Goal: Contribute content

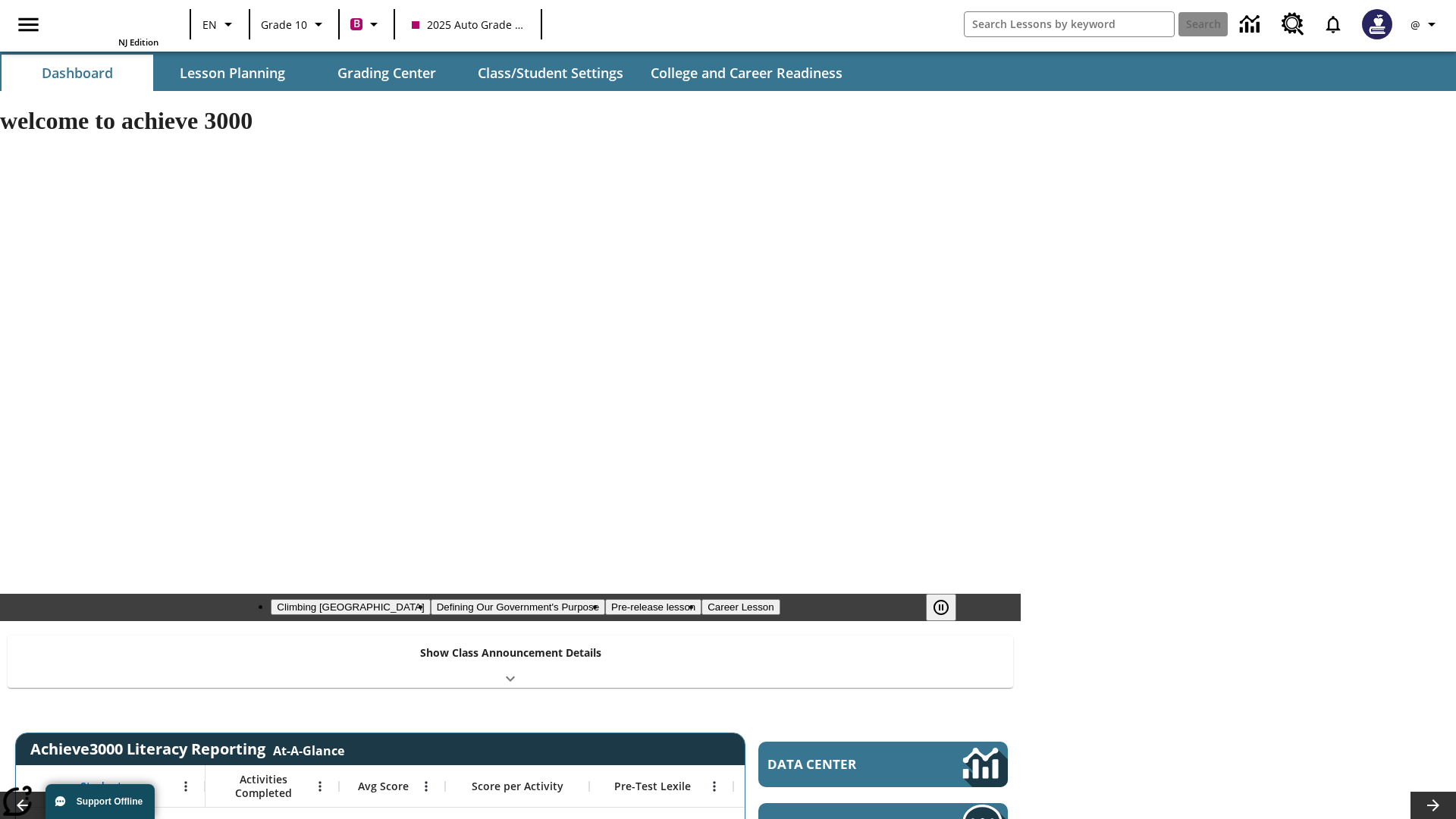
type input "-1"
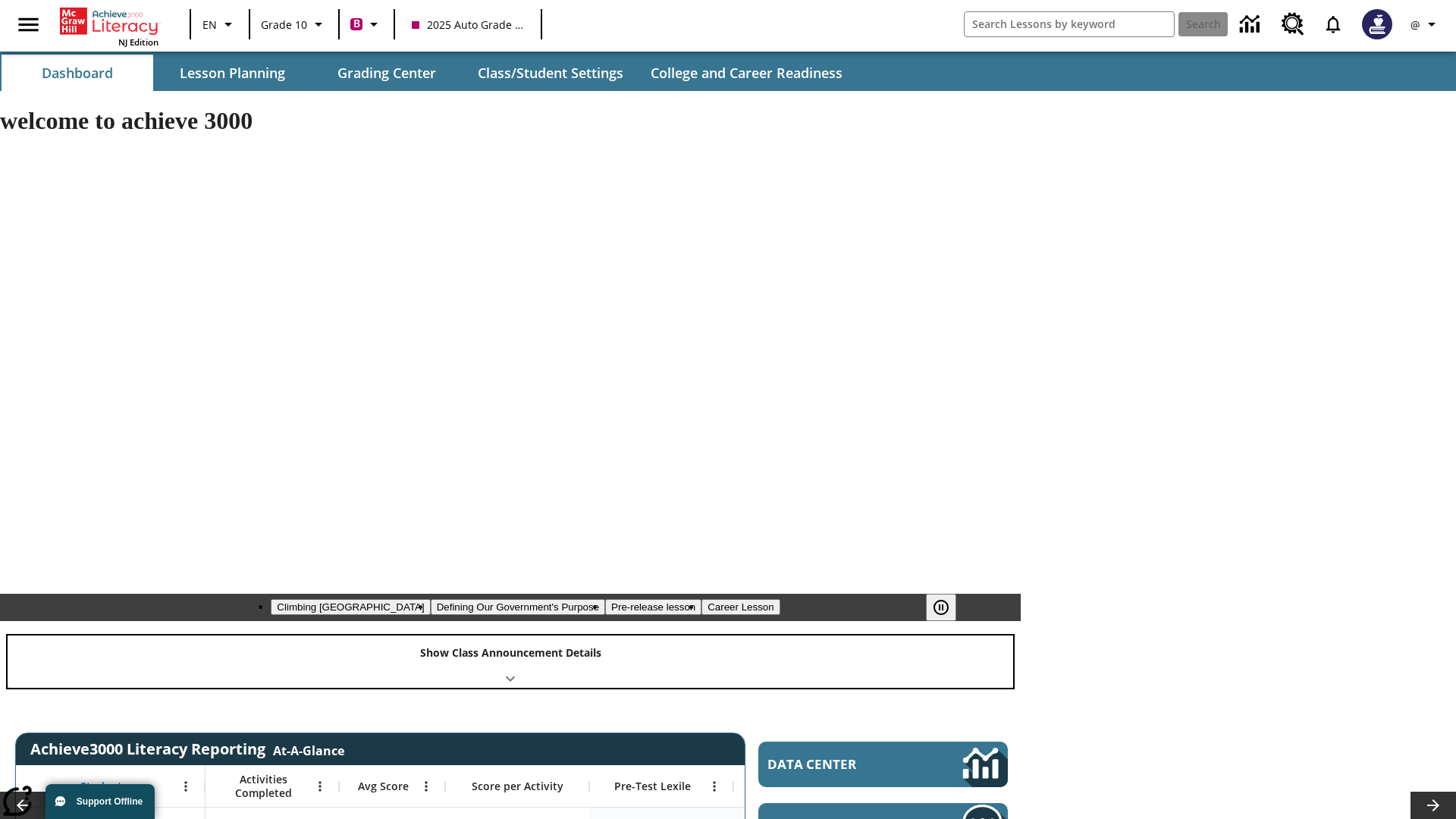
click at [510, 636] on div "Show Class Announcement Details" at bounding box center [510, 662] width 1006 height 52
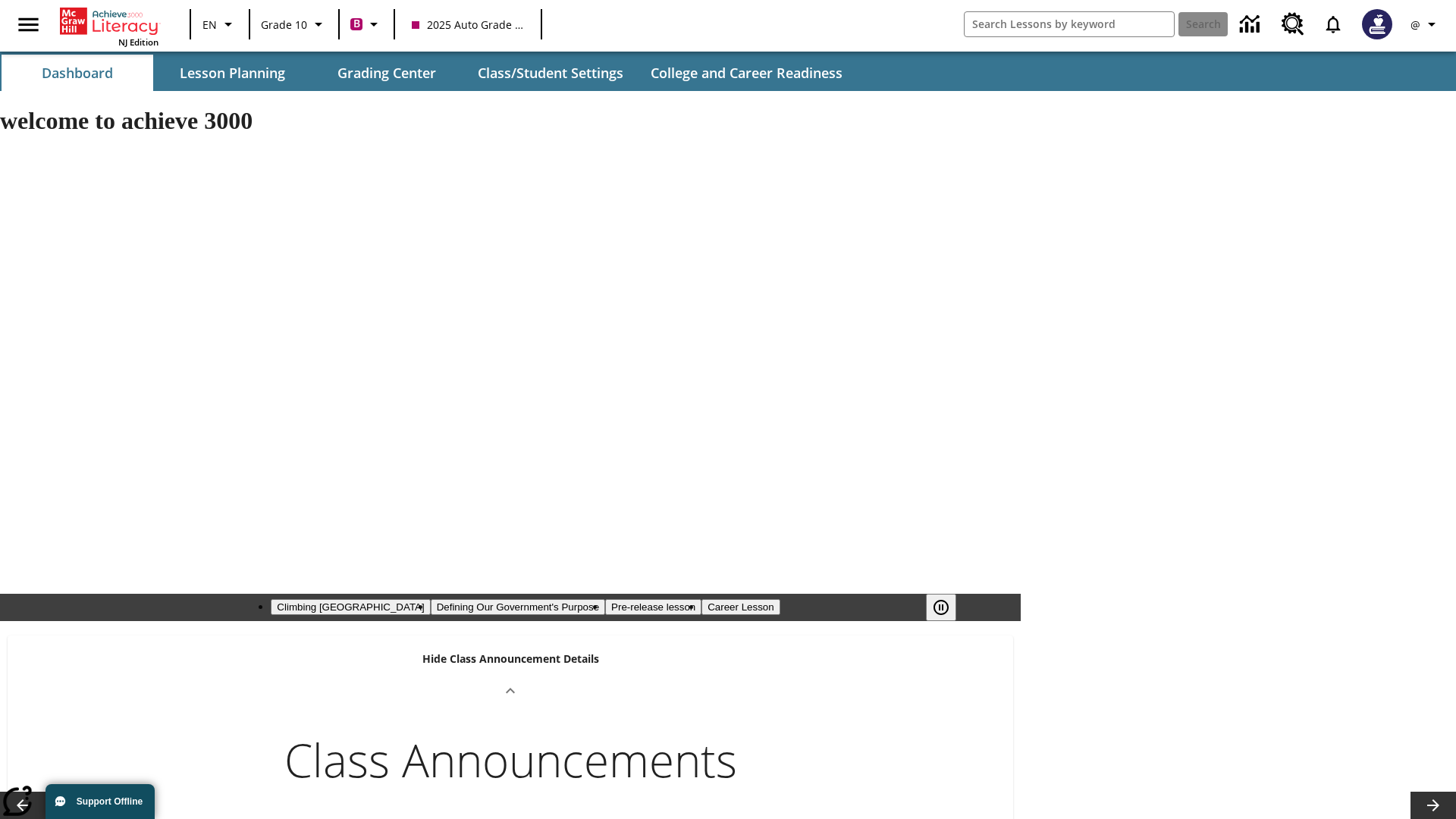
scroll to position [605, 0]
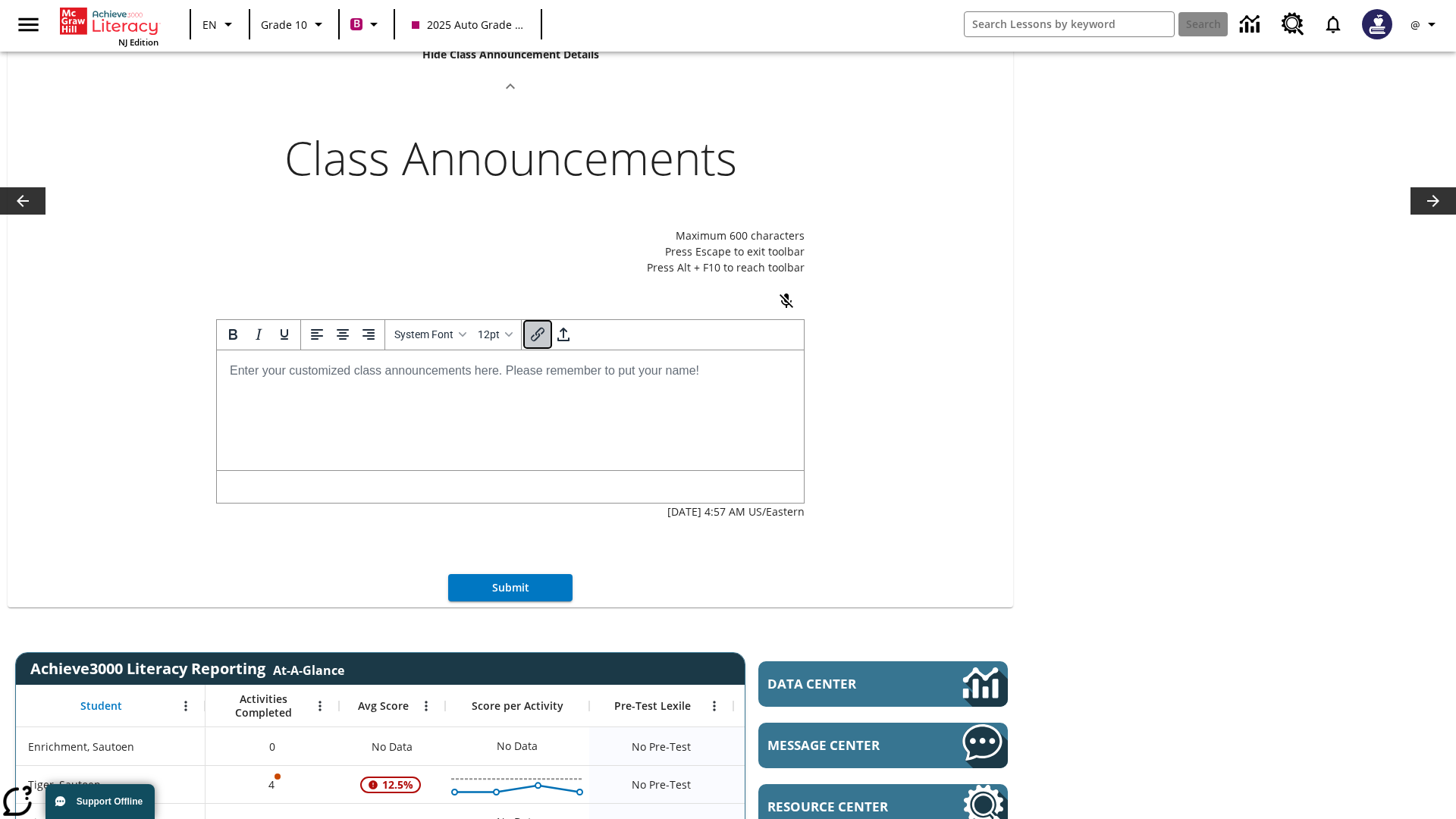
click at [547, 325] on icon "Insert/edit link" at bounding box center [537, 334] width 18 height 18
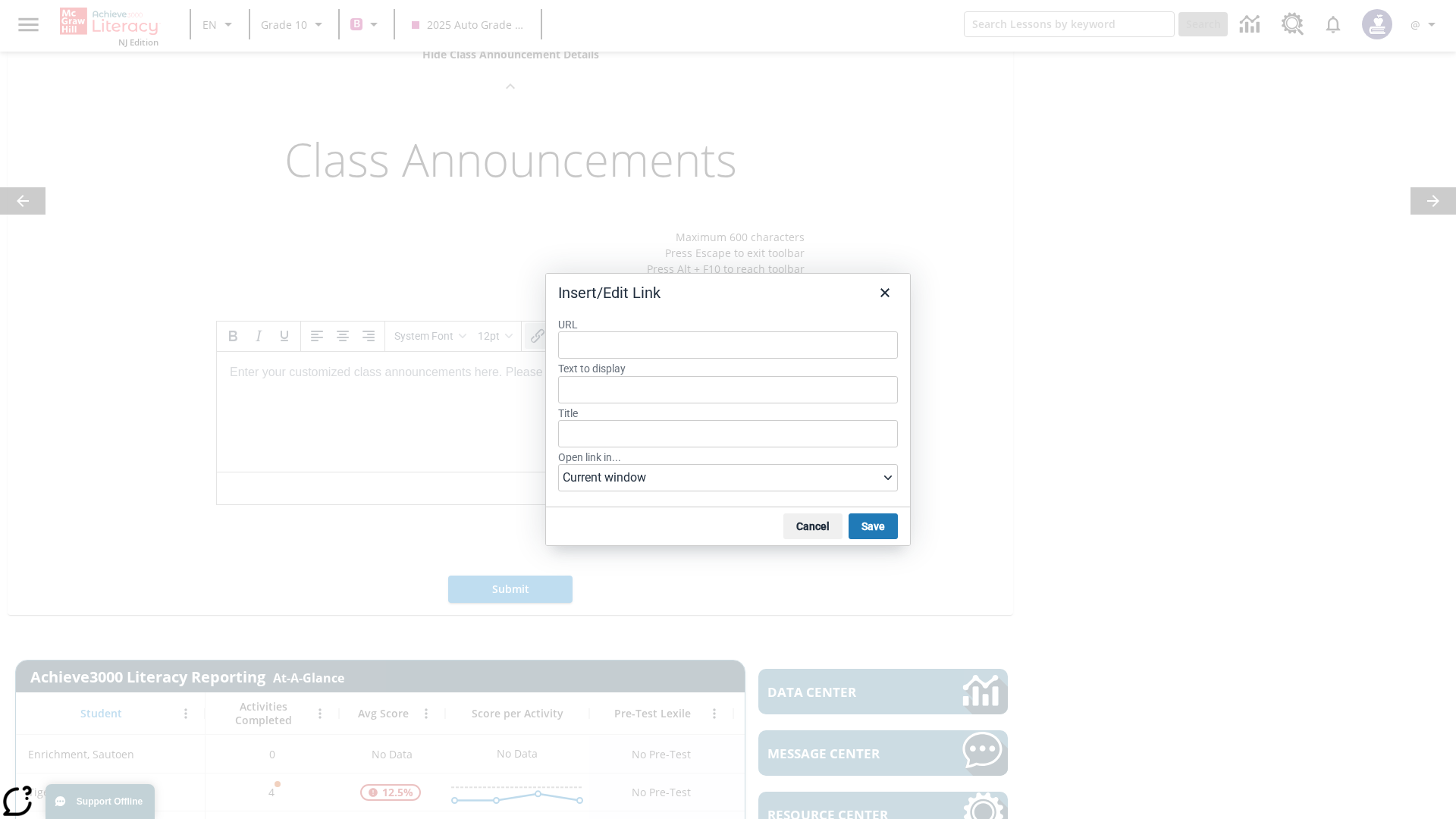
type input "[URL][DOMAIN_NAME]"
type input "Title for My Lessons [DATE] 14:37:56"
click at [872, 526] on button "Save" at bounding box center [874, 526] width 50 height 26
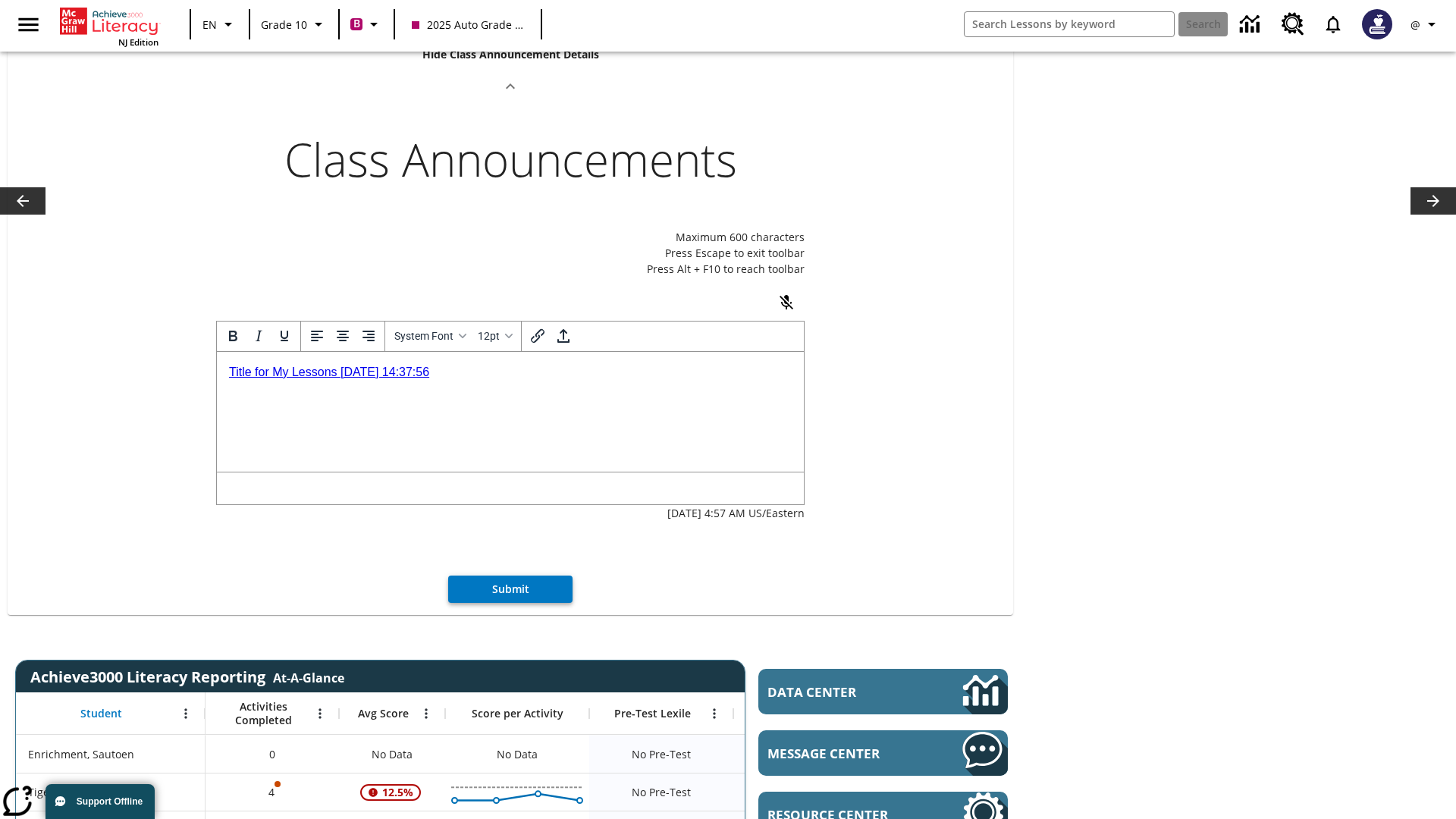
click at [510, 576] on button "Submit" at bounding box center [510, 590] width 124 height 28
click at [1426, 24] on icon "Profile/Settings" at bounding box center [1431, 24] width 18 height 18
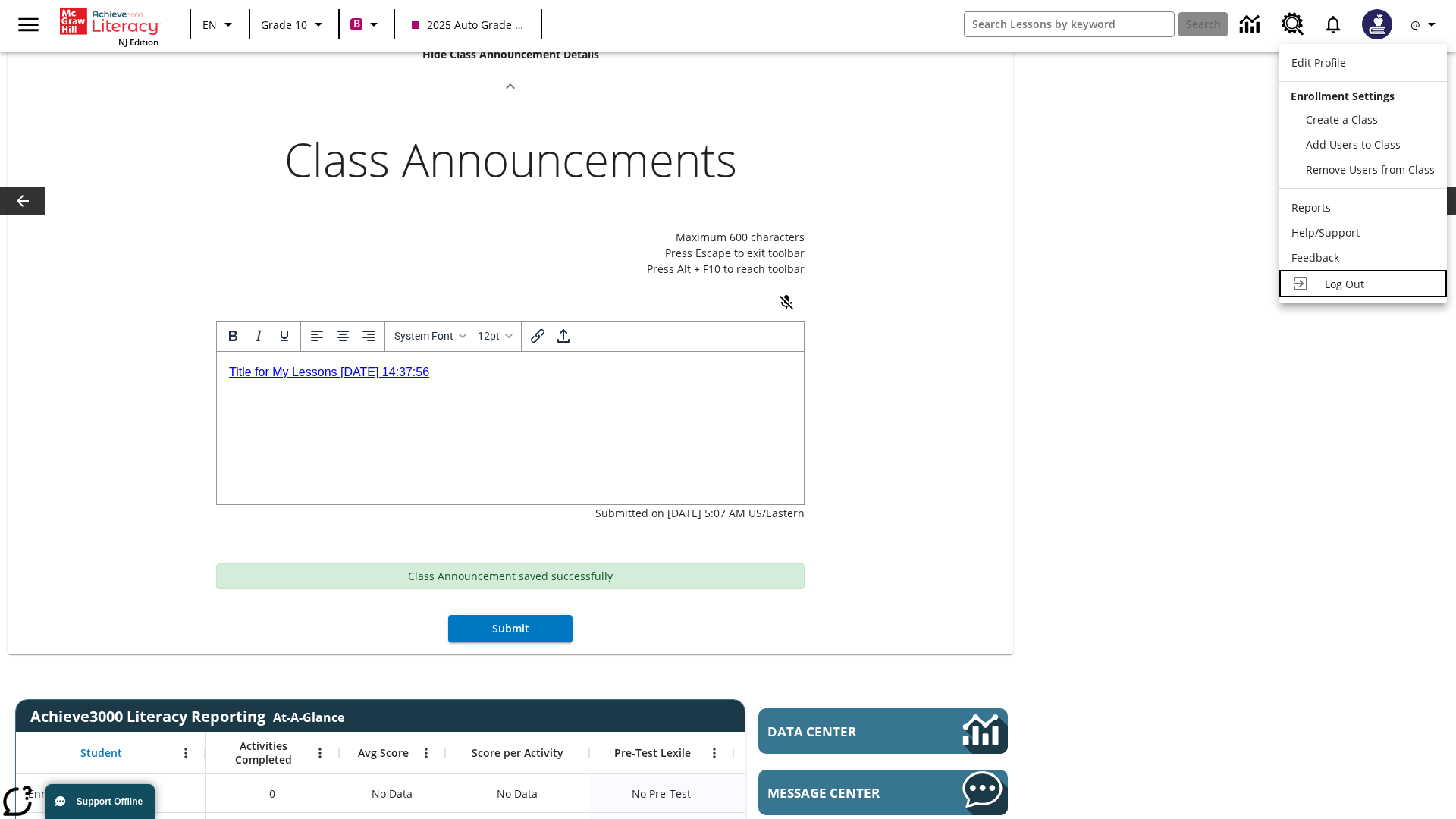
click at [1361, 283] on span "Log Out" at bounding box center [1344, 284] width 39 height 14
